Goal: Task Accomplishment & Management: Manage account settings

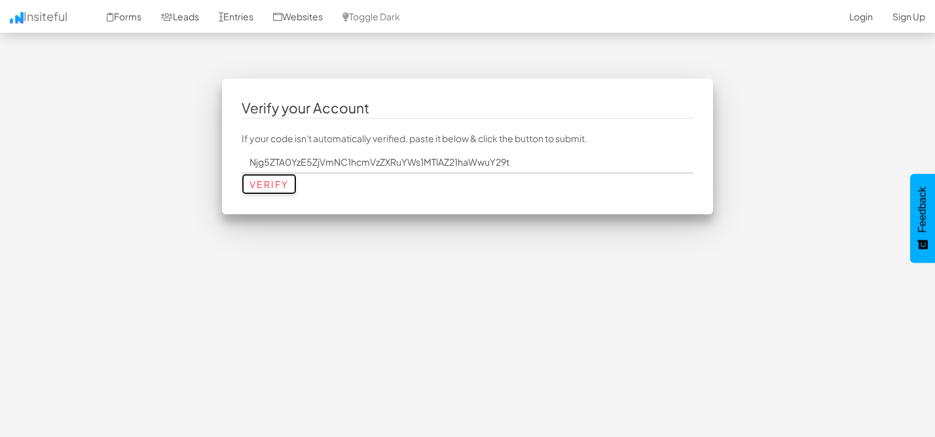
click at [265, 185] on input "Verify" at bounding box center [269, 183] width 55 height 21
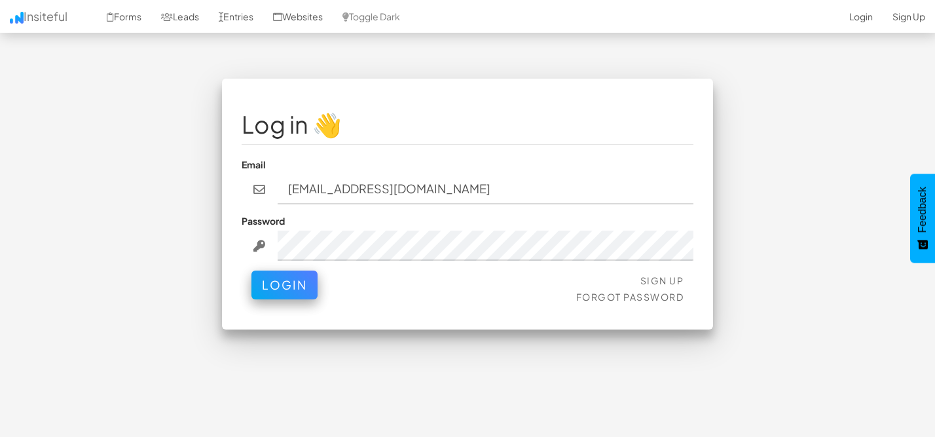
type input "[EMAIL_ADDRESS][DOMAIN_NAME]"
click at [299, 278] on button "Login" at bounding box center [284, 281] width 66 height 29
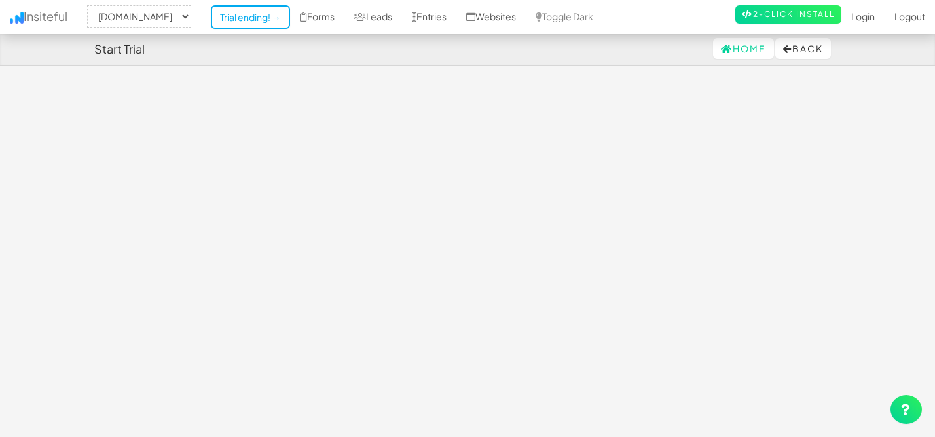
select select "2396"
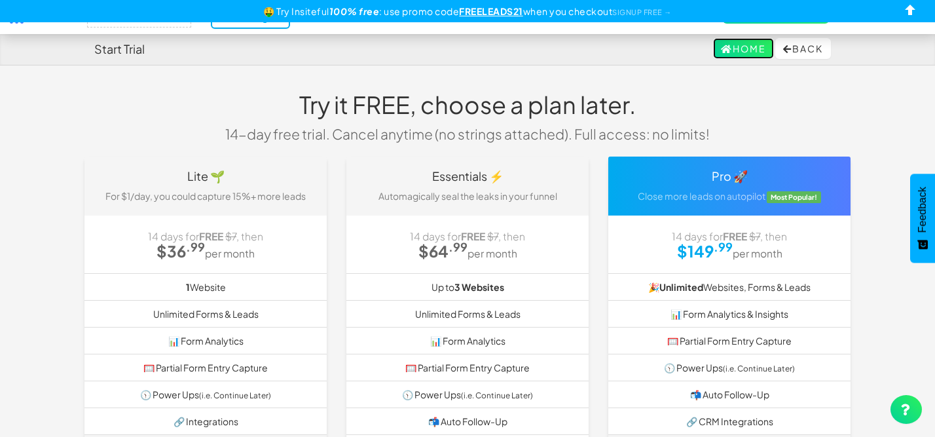
click at [735, 48] on link "Home" at bounding box center [743, 48] width 61 height 21
select select "2396"
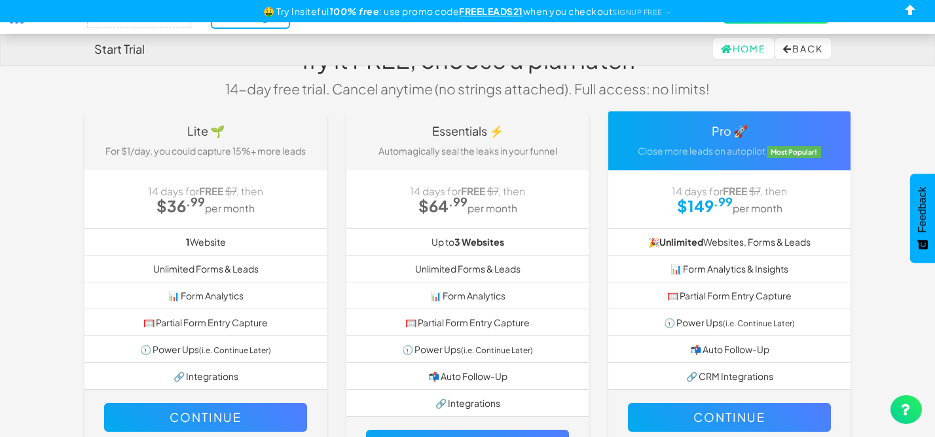
scroll to position [189, 0]
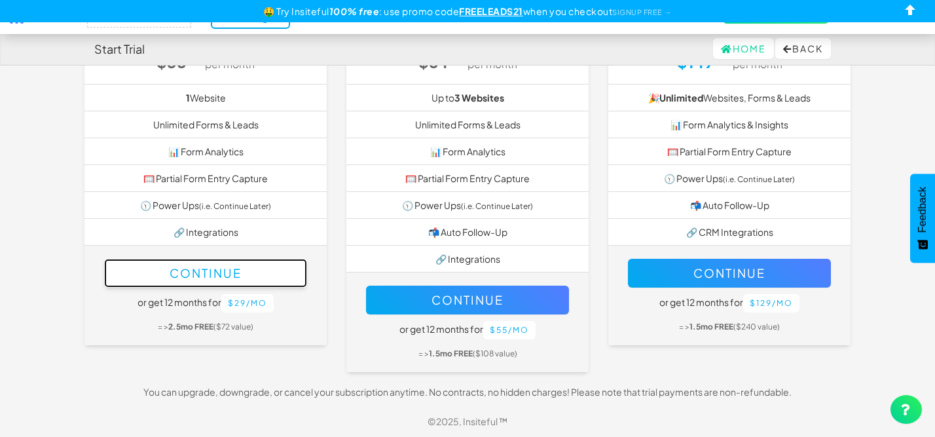
click at [235, 267] on button "Continue" at bounding box center [205, 273] width 203 height 29
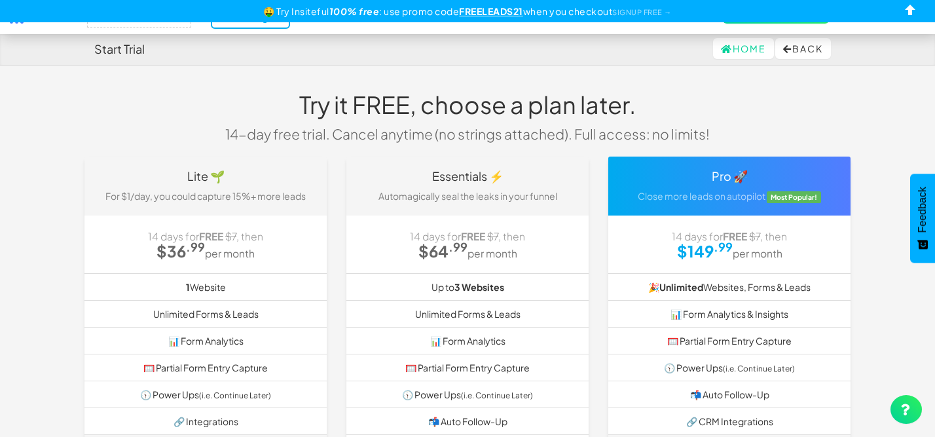
select select "2396"
click at [909, 13] on input "checkbox" at bounding box center [911, 13] width 20 height 20
checkbox input "true"
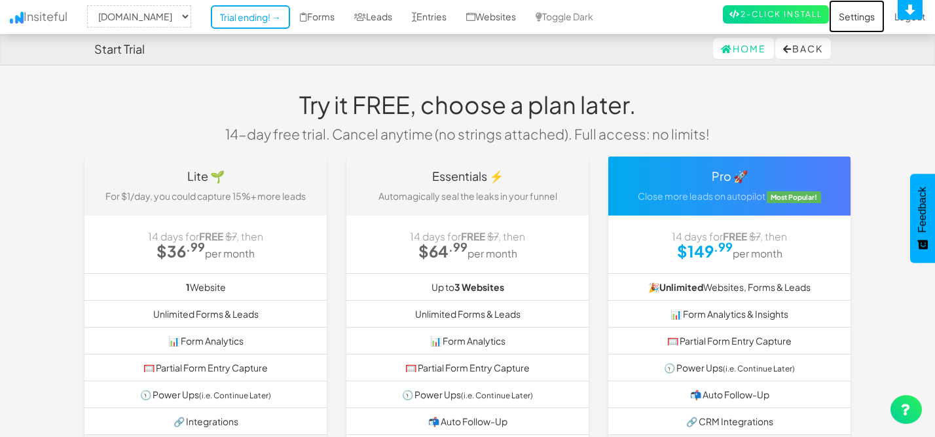
click at [859, 14] on link "Settings" at bounding box center [857, 16] width 56 height 33
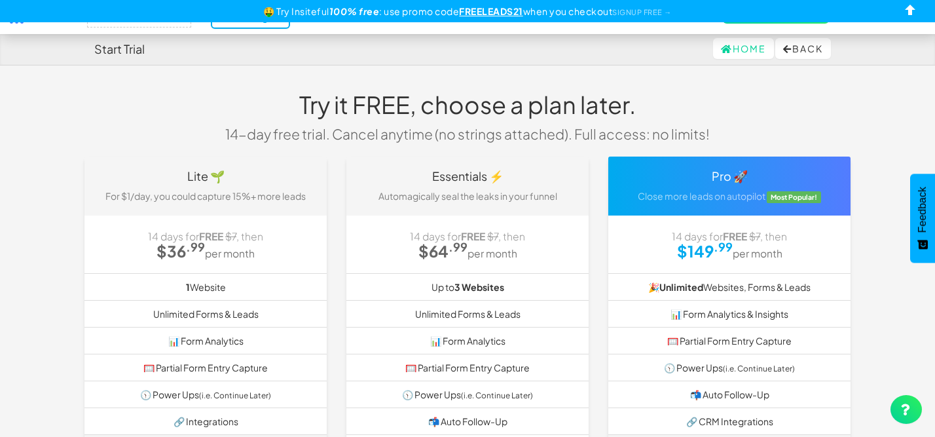
select select "2396"
click at [909, 10] on input "checkbox" at bounding box center [911, 13] width 20 height 20
checkbox input "true"
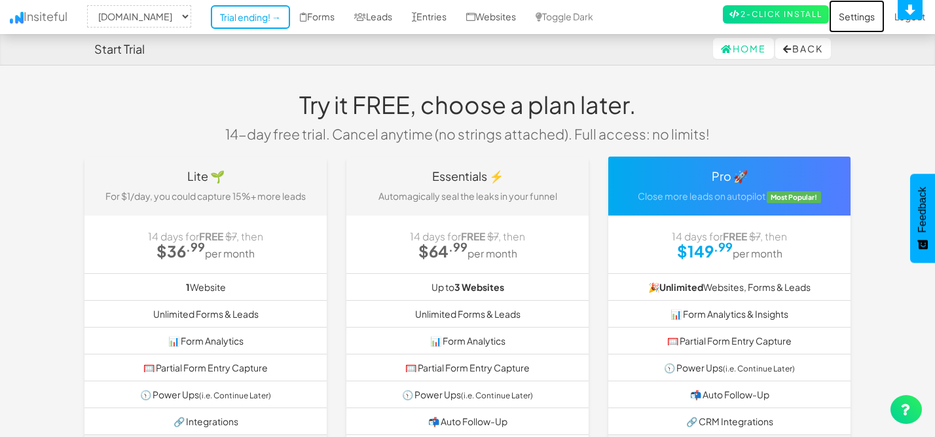
click at [856, 20] on link "Settings" at bounding box center [857, 16] width 56 height 33
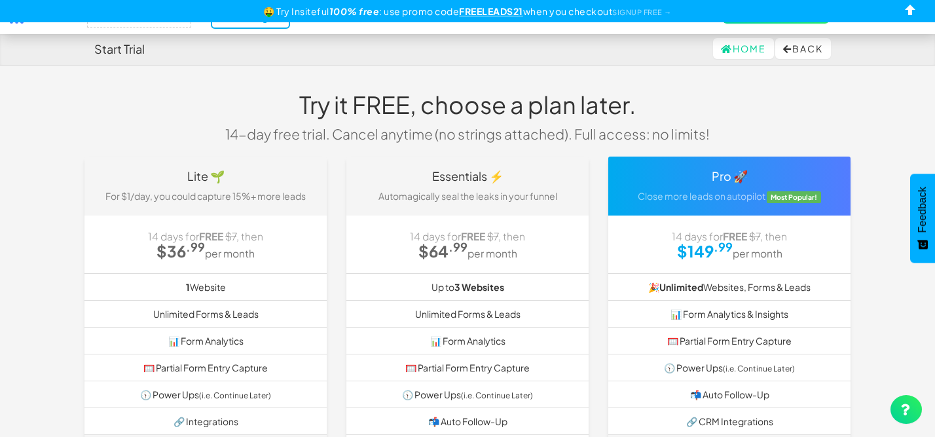
select select "2396"
